Goal: Use online tool/utility: Utilize a website feature to perform a specific function

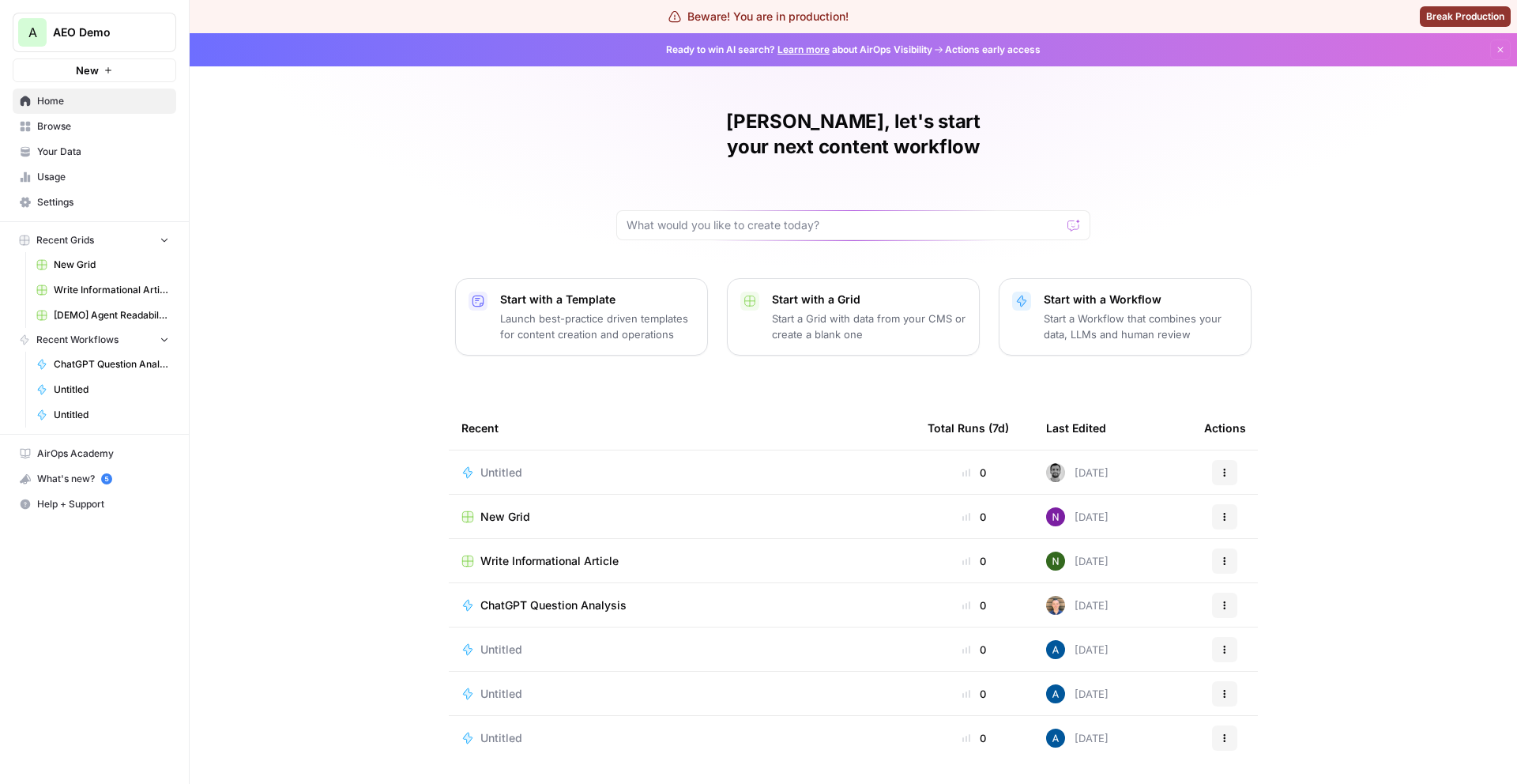
click at [135, 43] on button "A AEO Demo" at bounding box center [94, 32] width 163 height 39
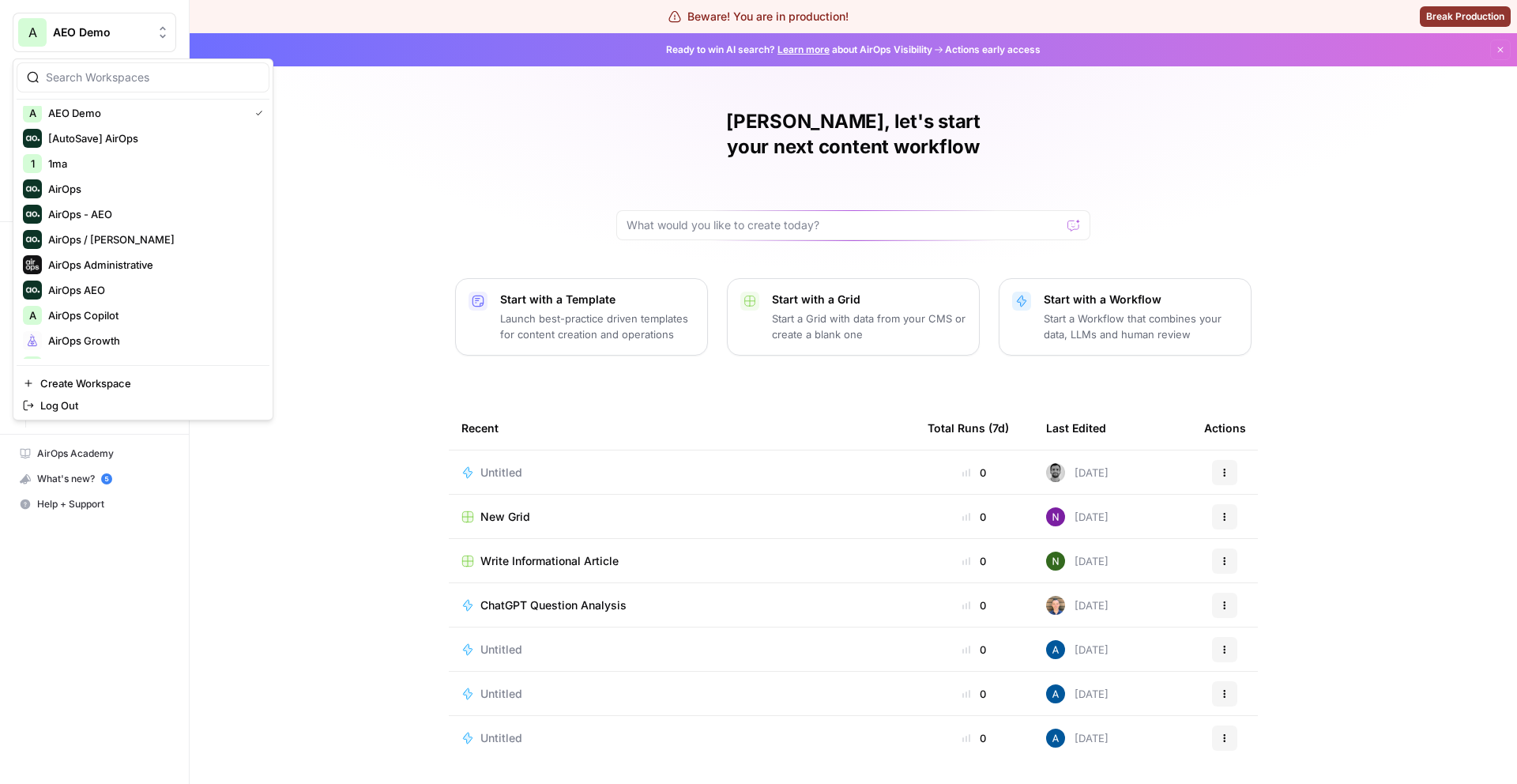
scroll to position [11, 0]
click at [126, 215] on span "AirOps - AEO" at bounding box center [152, 209] width 208 height 16
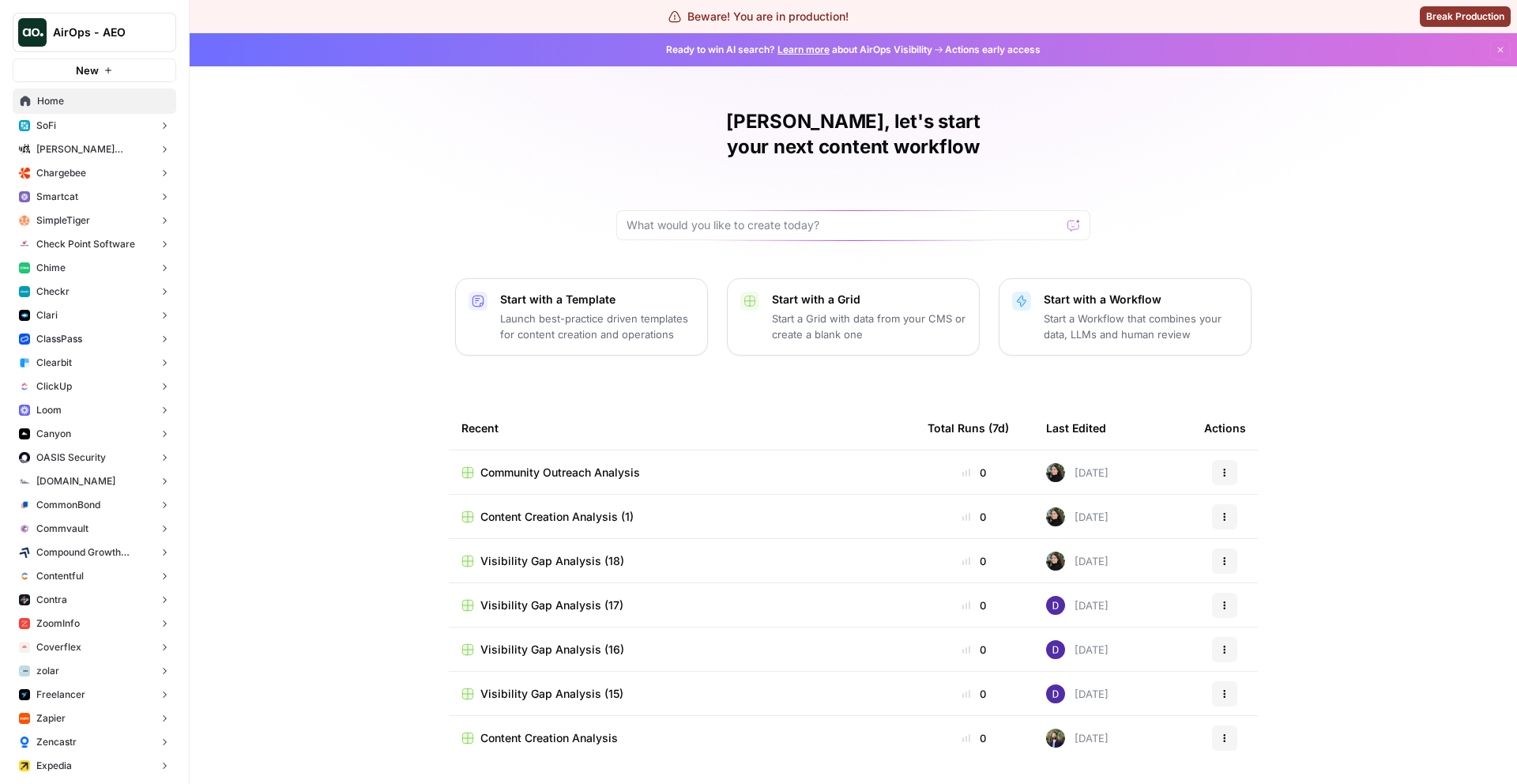
click at [102, 273] on button "Chime" at bounding box center [94, 267] width 163 height 24
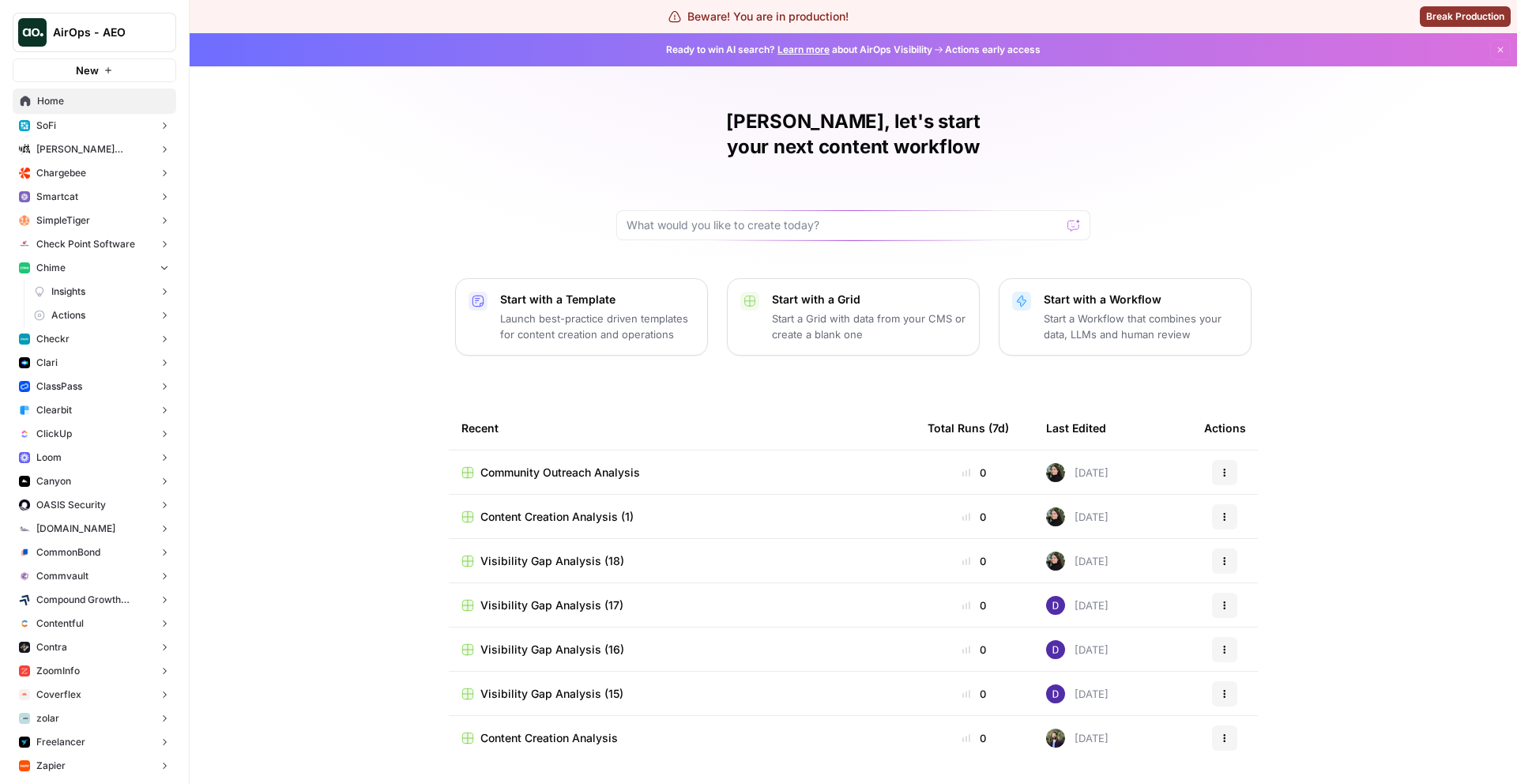
click at [105, 290] on link "Insights" at bounding box center [102, 291] width 149 height 24
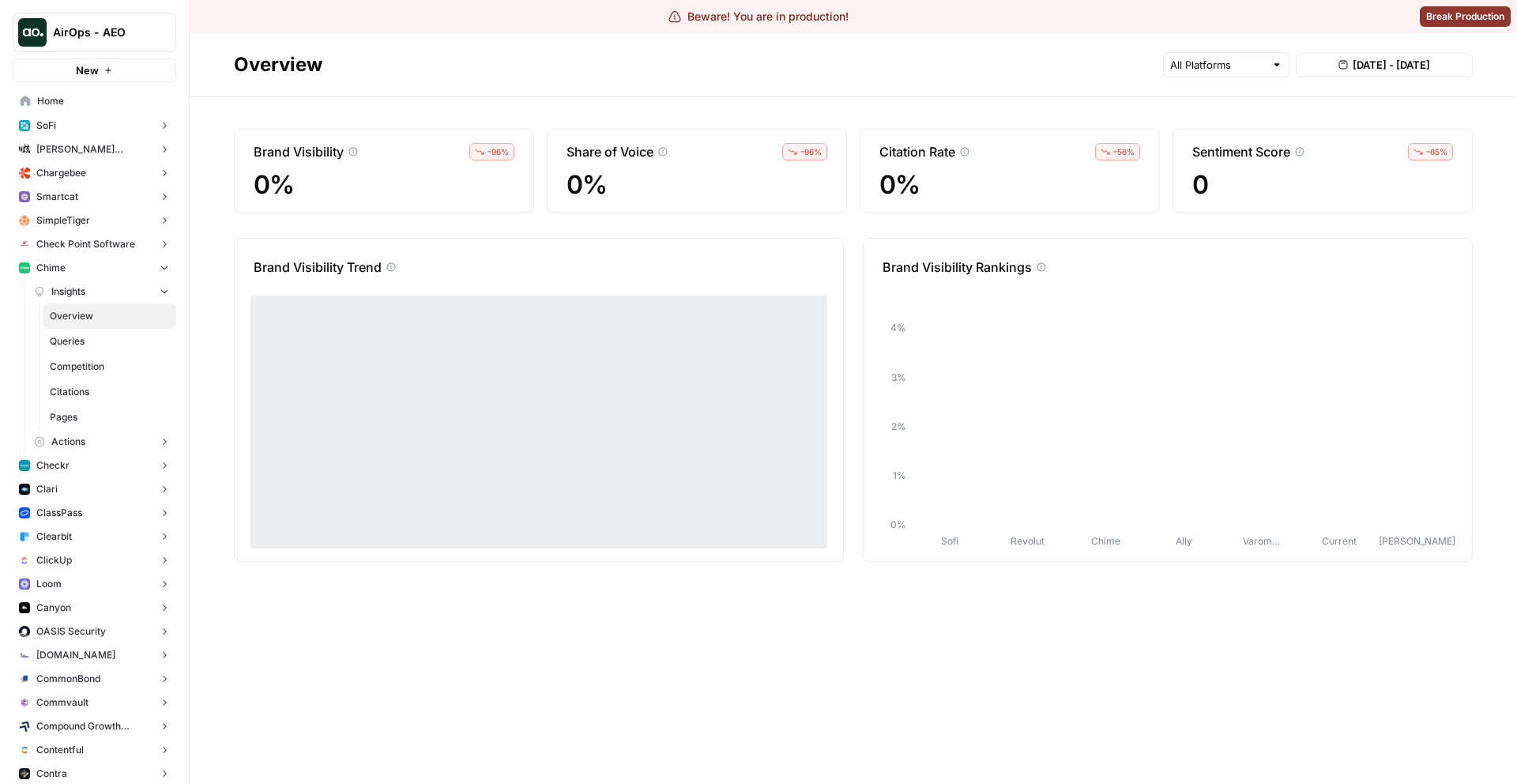
click at [105, 418] on span "Pages" at bounding box center [109, 416] width 119 height 14
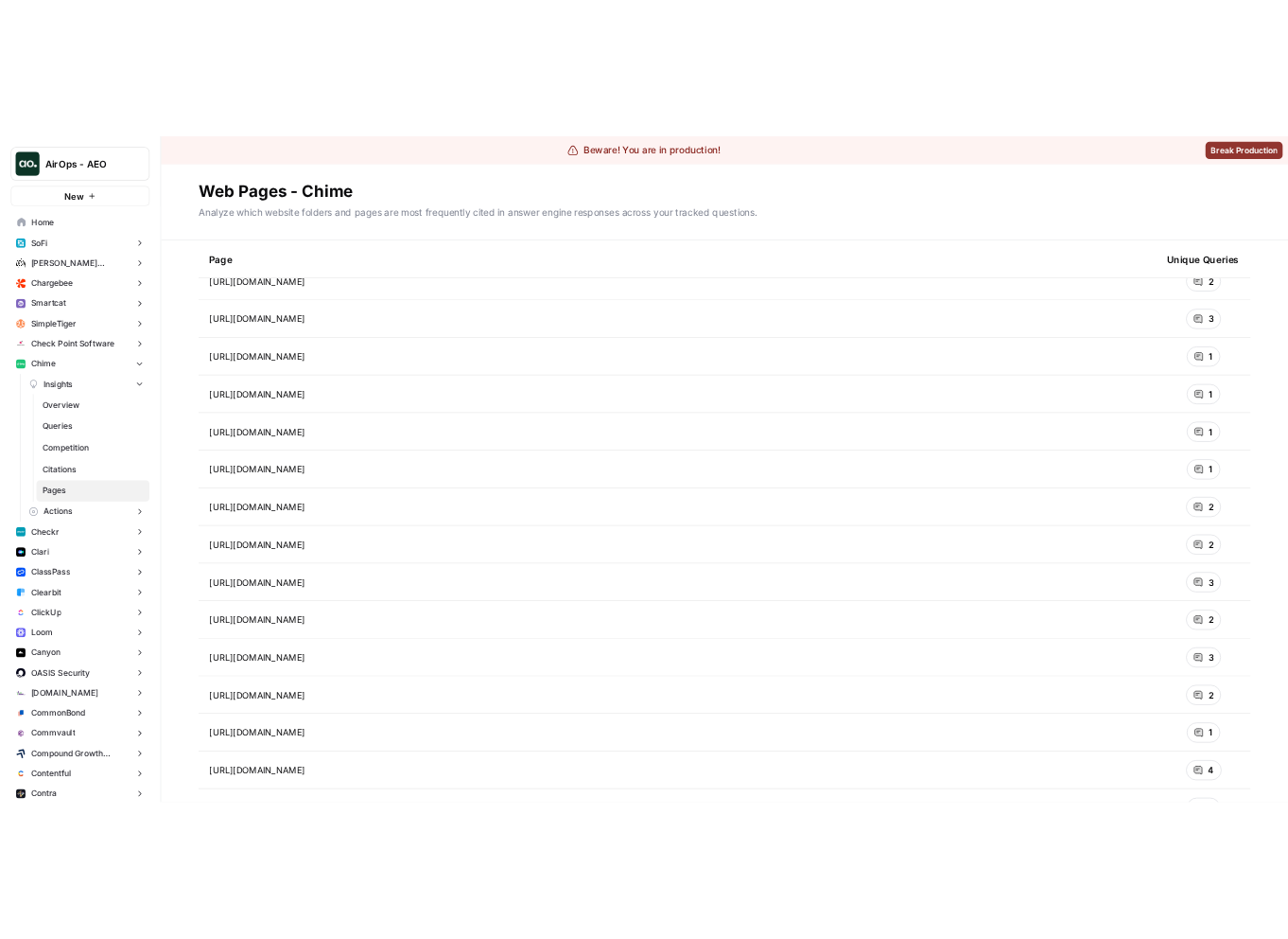
scroll to position [8926, 0]
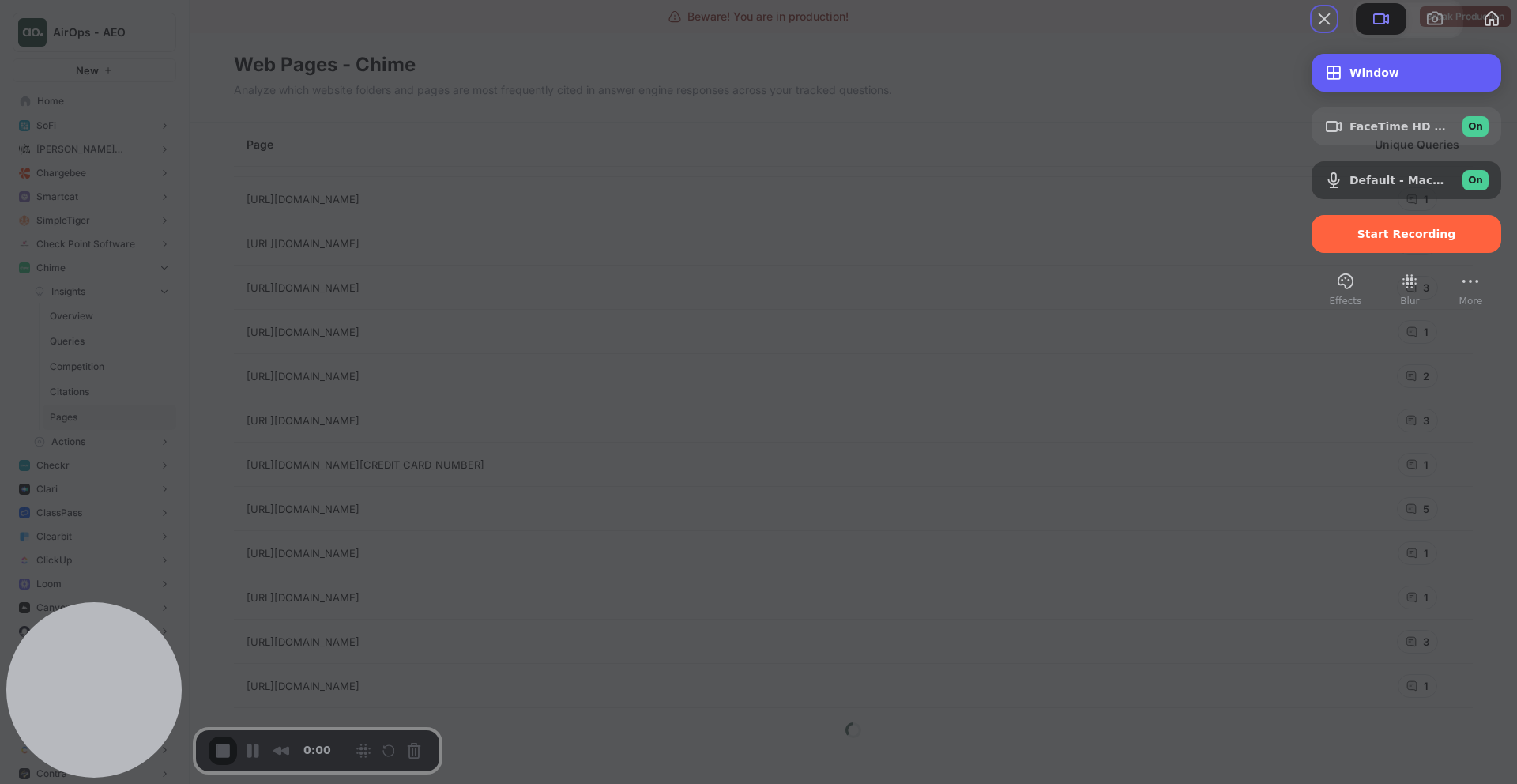
click at [1408, 91] on div "Window" at bounding box center [1407, 73] width 190 height 38
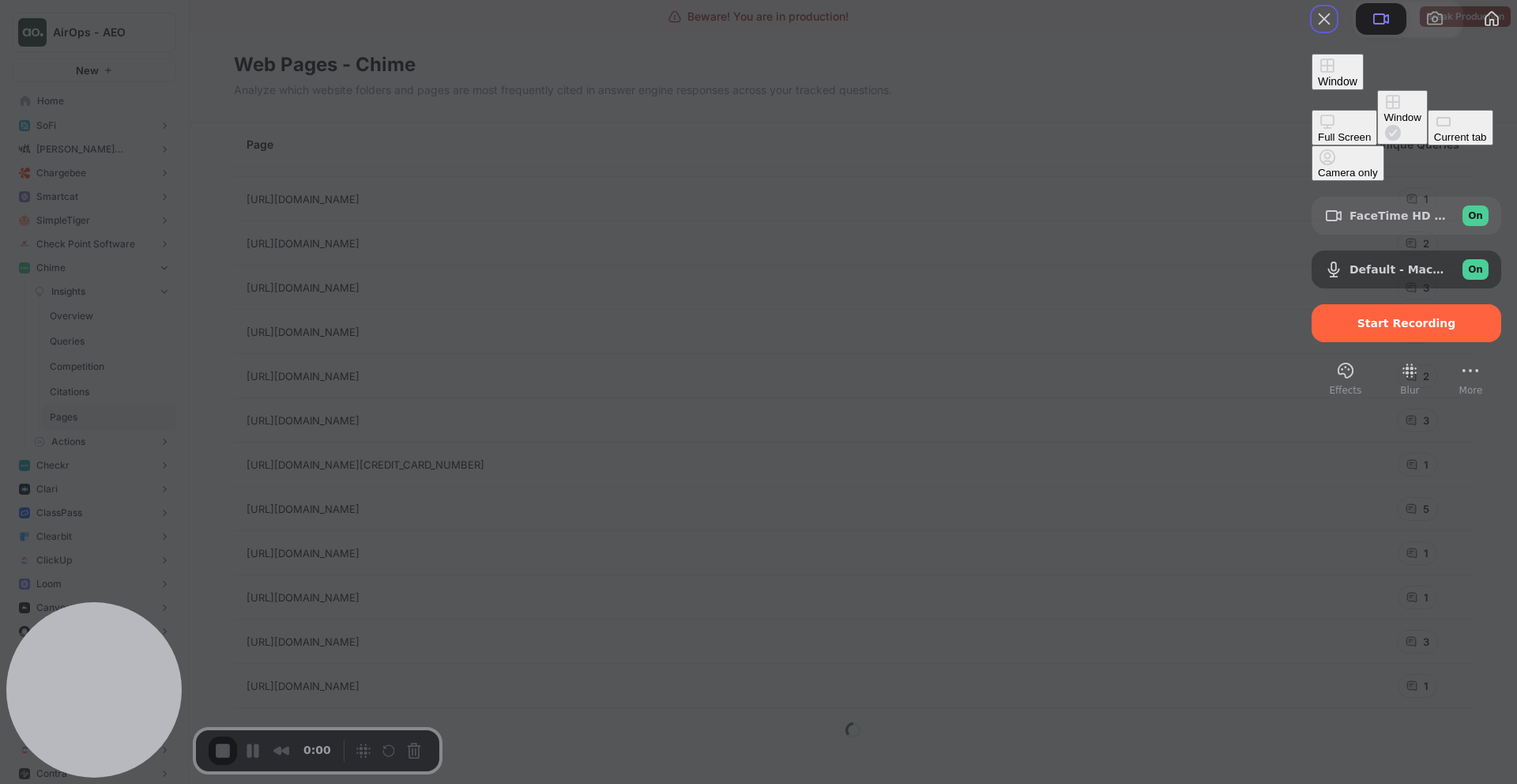
click at [1428, 145] on button "Current tab" at bounding box center [1461, 127] width 65 height 36
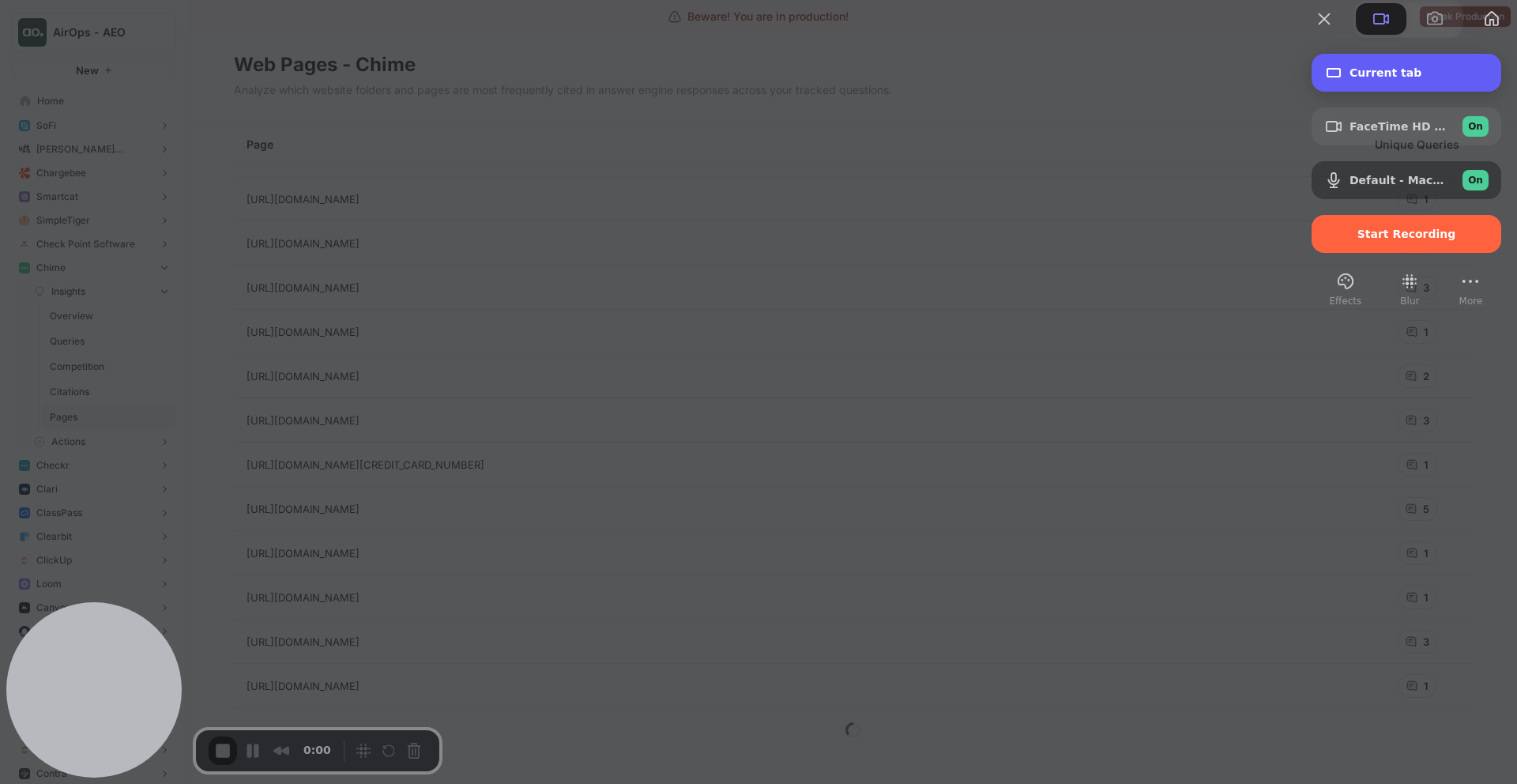
click at [1402, 79] on span "Current tab" at bounding box center [1419, 72] width 139 height 12
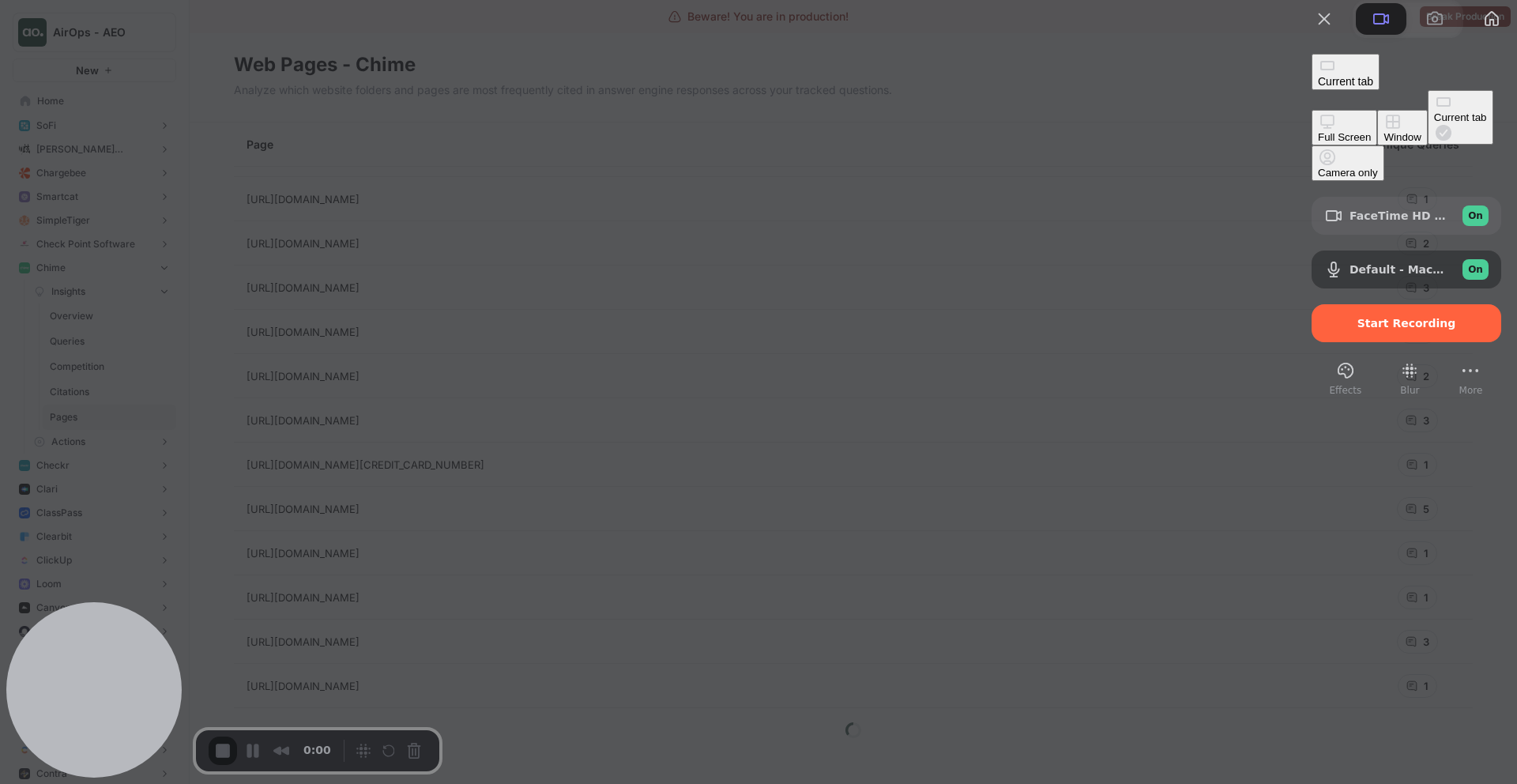
click at [1377, 134] on button "Window" at bounding box center [1402, 127] width 50 height 36
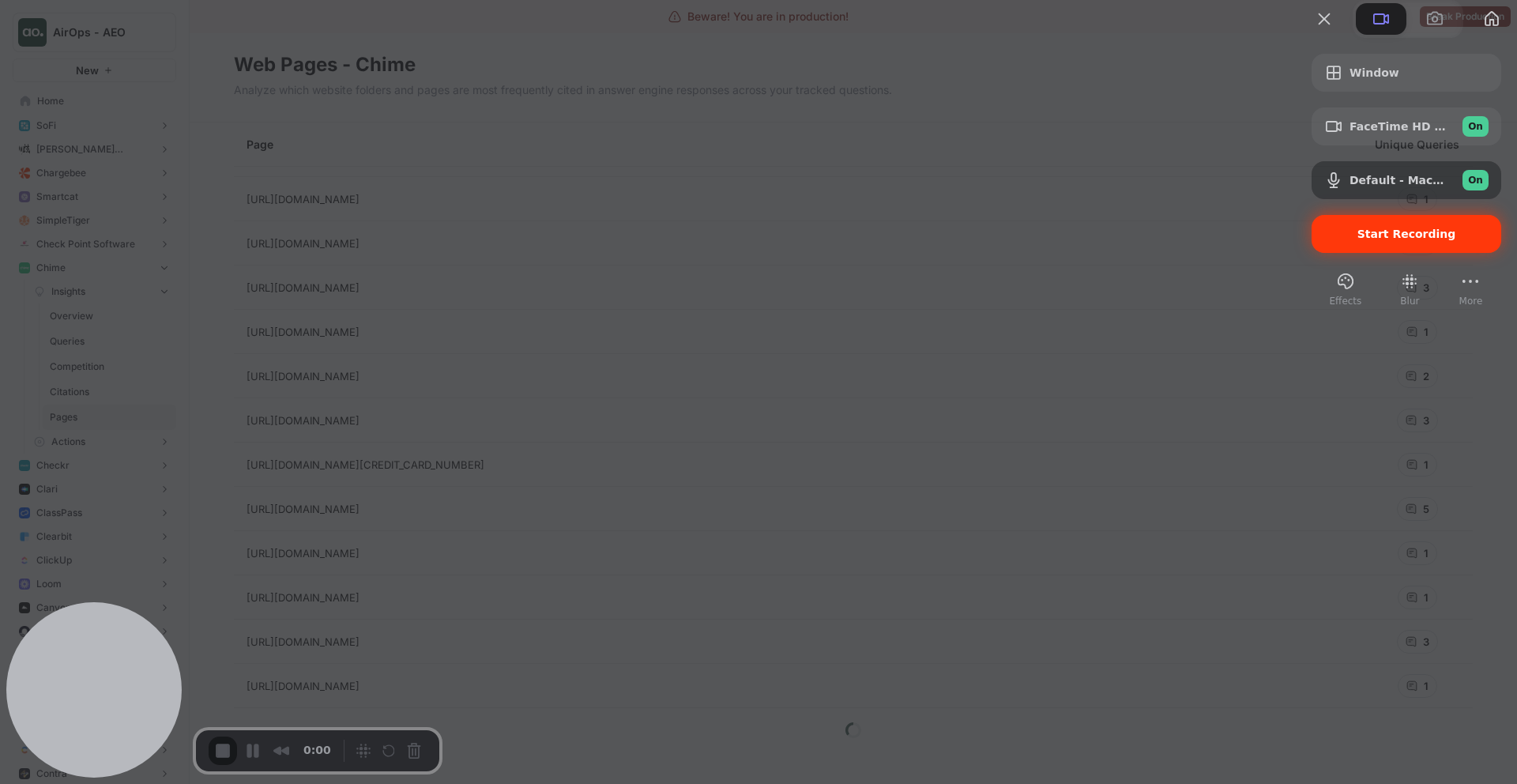
click at [1381, 240] on span "Start Recording" at bounding box center [1407, 234] width 99 height 12
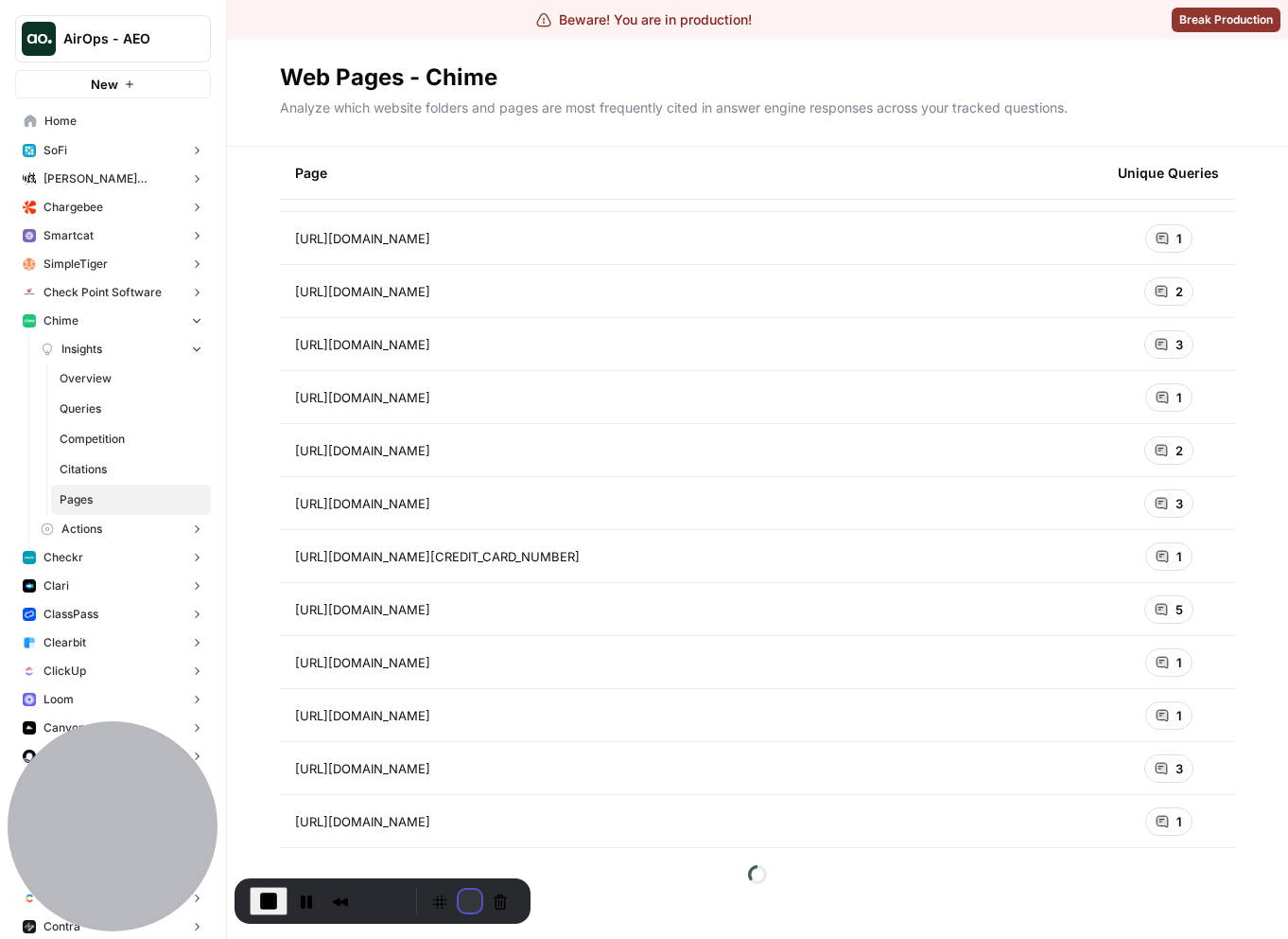
click at [464, 902] on button "Restart Recording" at bounding box center [469, 900] width 22 height 22
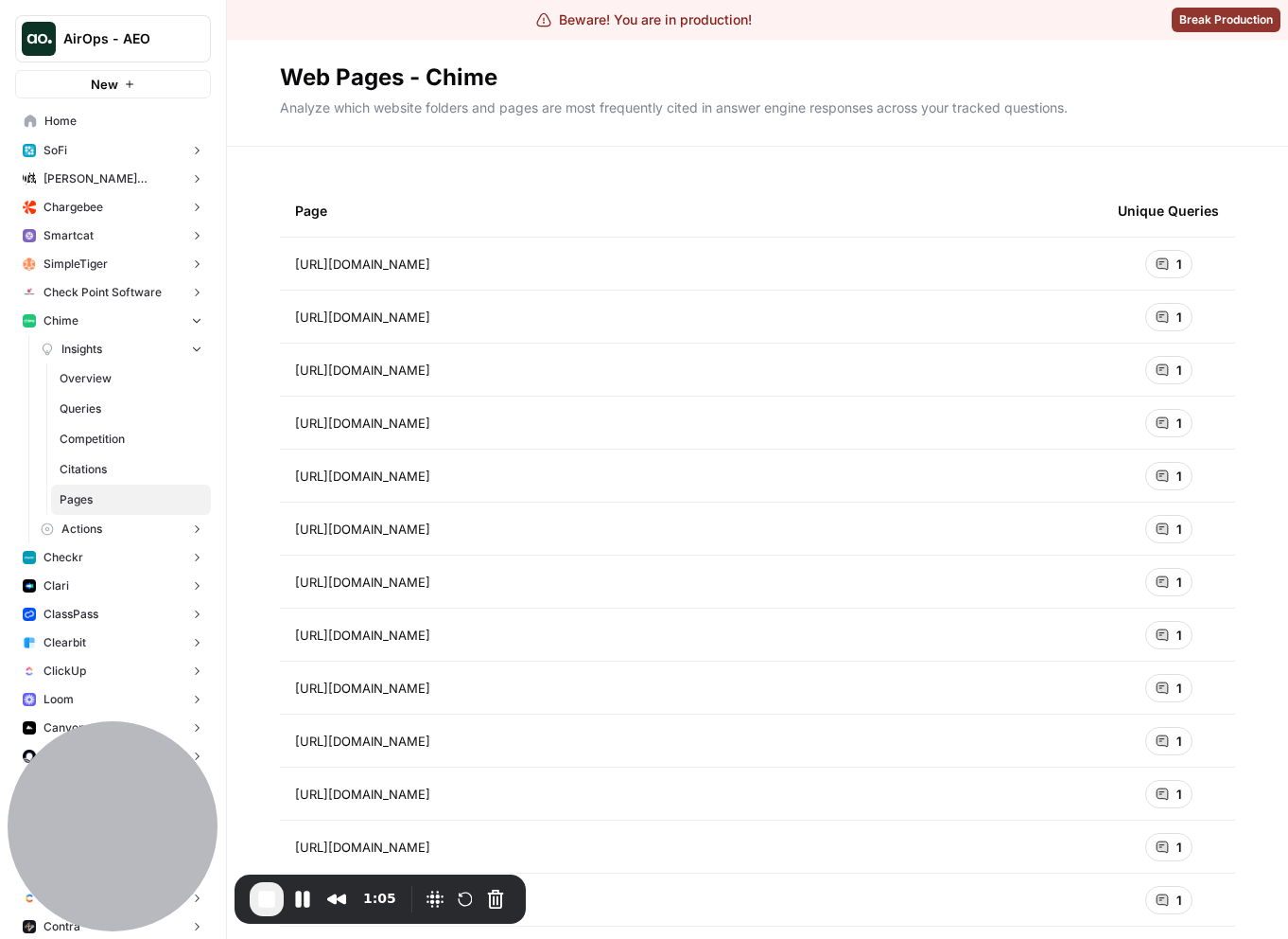
click at [272, 906] on span "End Recording" at bounding box center [266, 898] width 22 height 22
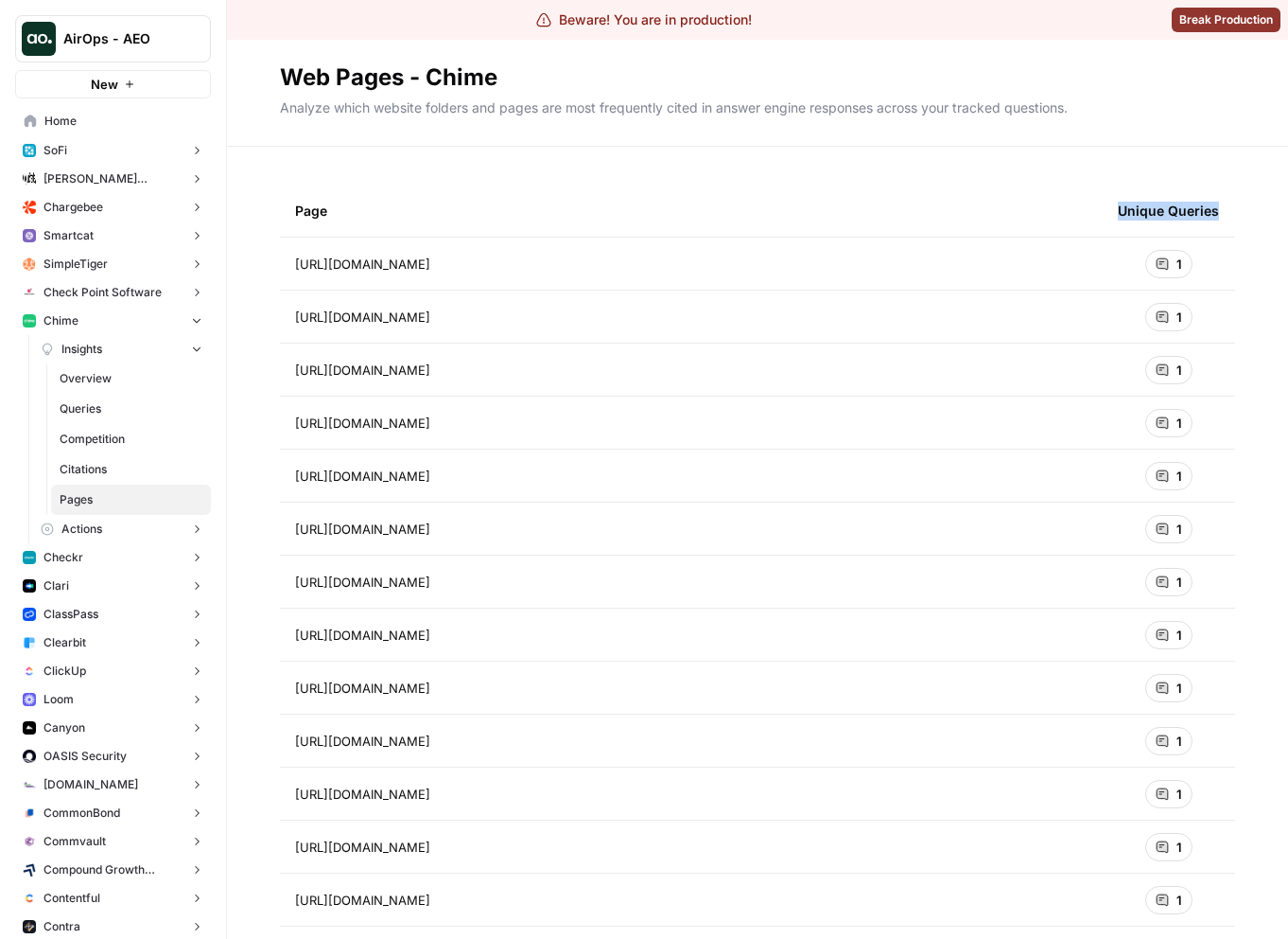
drag, startPoint x: 1112, startPoint y: 203, endPoint x: 1338, endPoint y: 203, distance: 226.0
click at [1287, 203] on html "Beware! You are in production! Break Production AirOps - AEO New Home SoFi Insi…" at bounding box center [644, 470] width 1288 height 939
